Goal: Find specific page/section: Find specific page/section

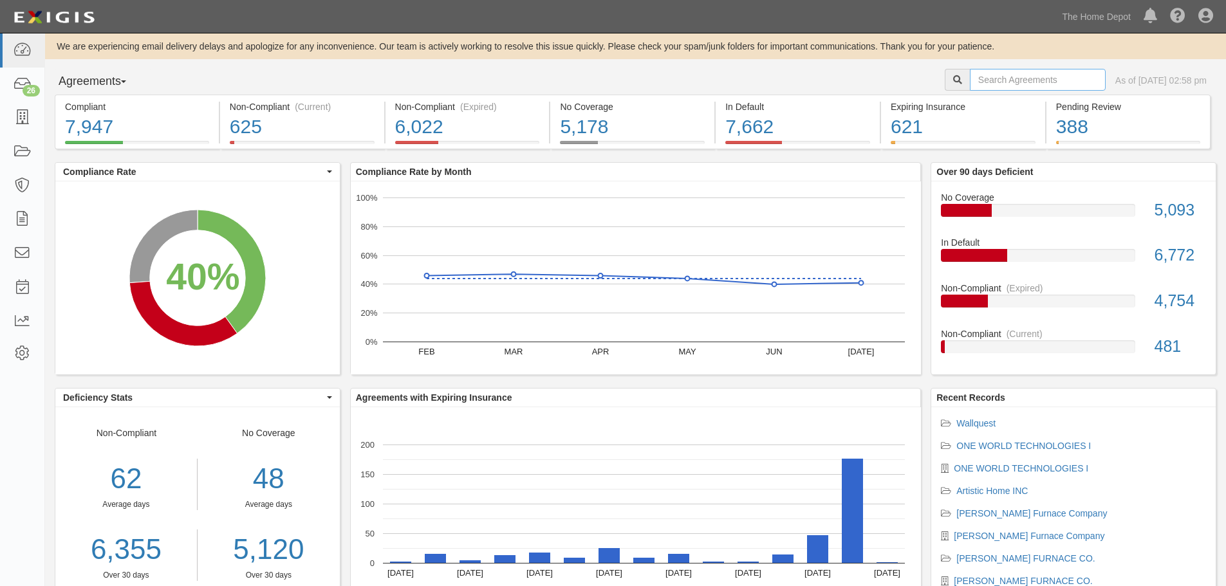
click at [1029, 73] on input "text" at bounding box center [1038, 80] width 136 height 22
type input "one world"
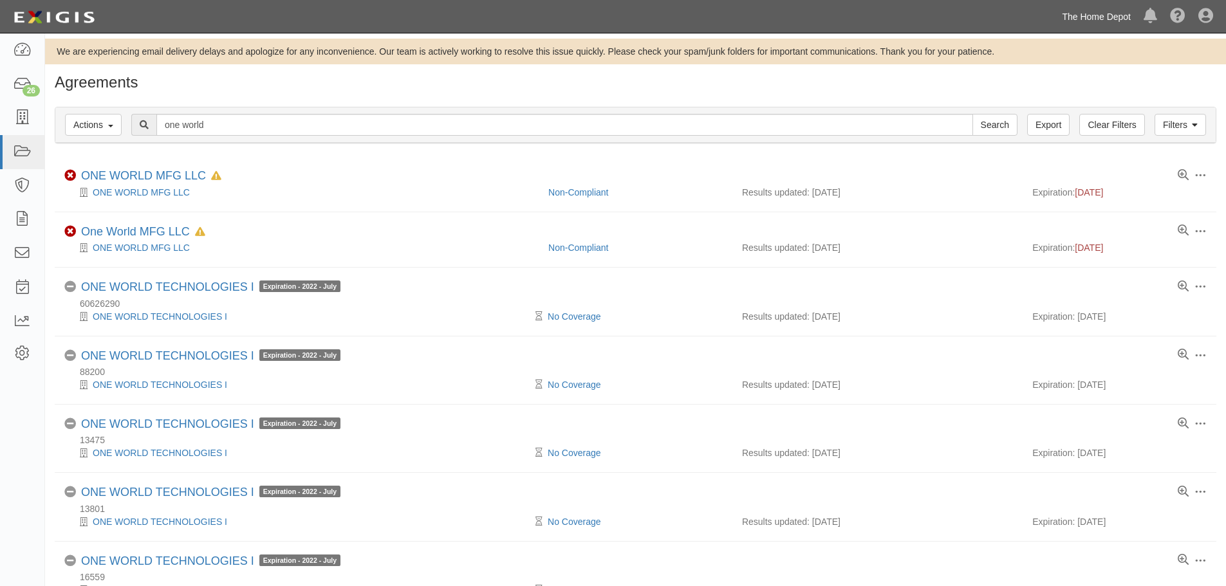
click at [1101, 19] on link "The Home Depot" at bounding box center [1097, 17] width 82 height 26
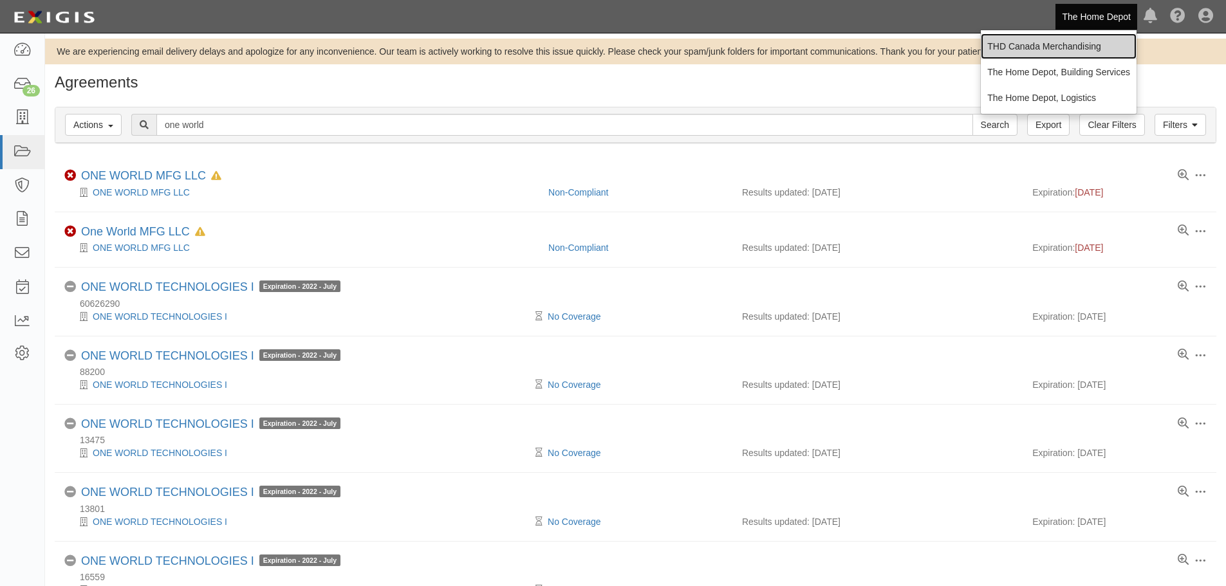
click at [1076, 42] on link "THD Canada Merchandising" at bounding box center [1059, 46] width 156 height 26
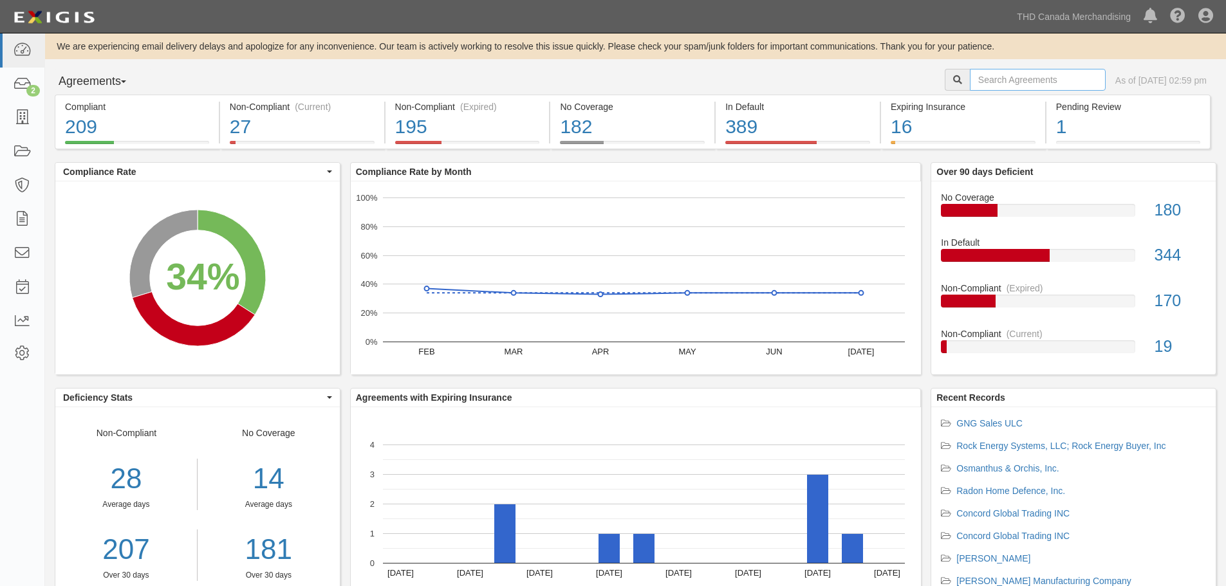
click at [970, 85] on input "text" at bounding box center [1038, 80] width 136 height 22
type input "rock"
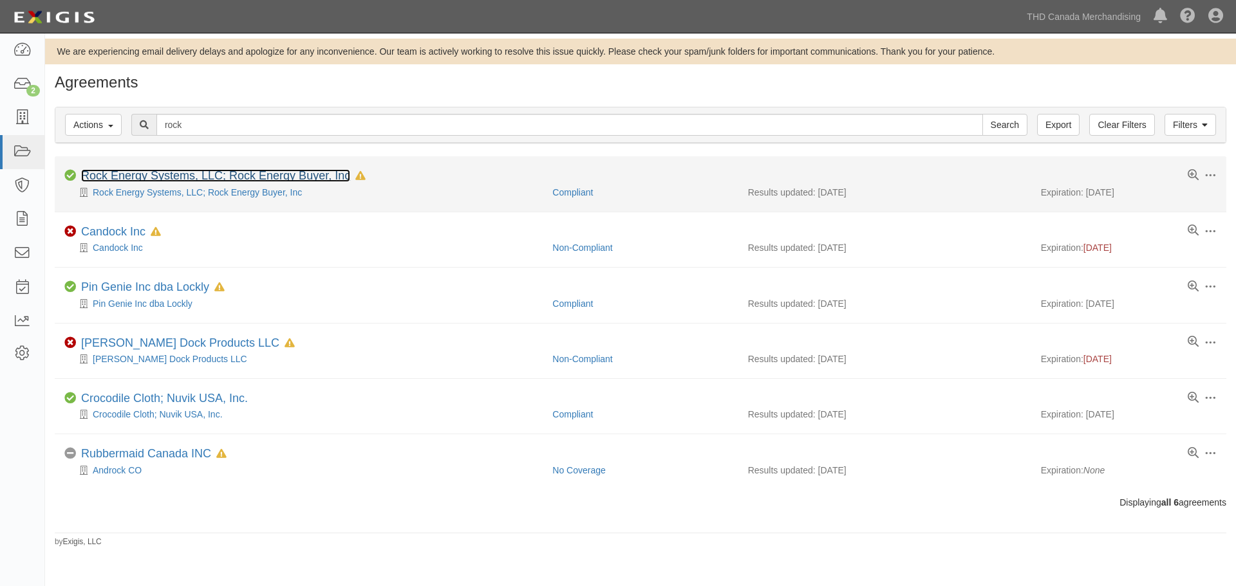
click at [302, 173] on link "Rock Energy Systems, LLC; Rock Energy Buyer, Inc" at bounding box center [215, 175] width 269 height 13
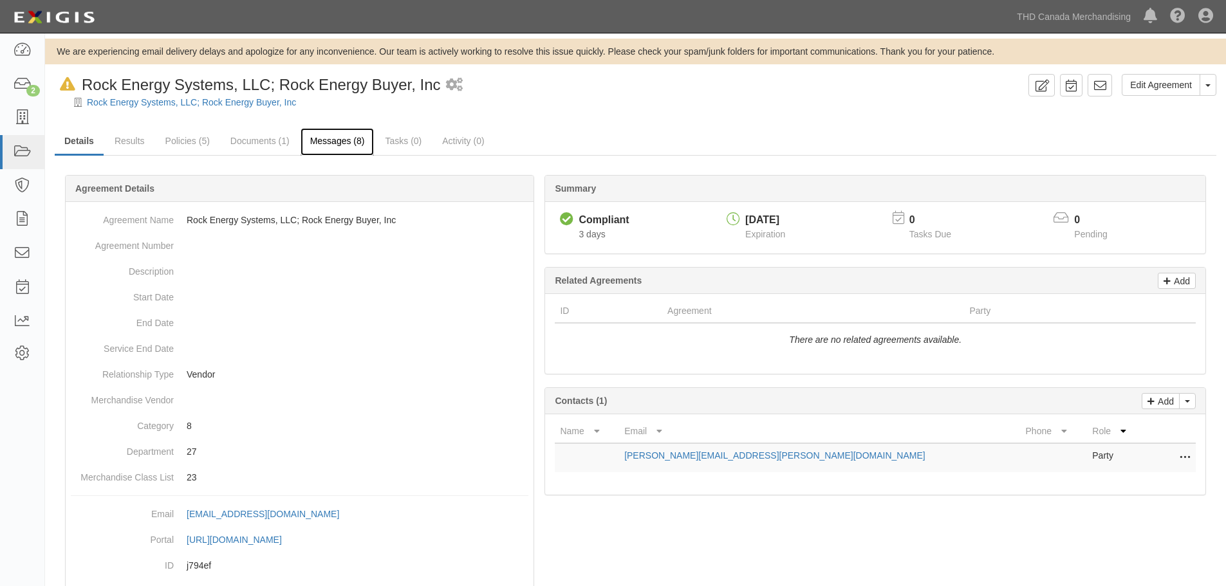
click at [328, 145] on link "Messages (8)" at bounding box center [338, 142] width 74 height 28
